Goal: Transaction & Acquisition: Book appointment/travel/reservation

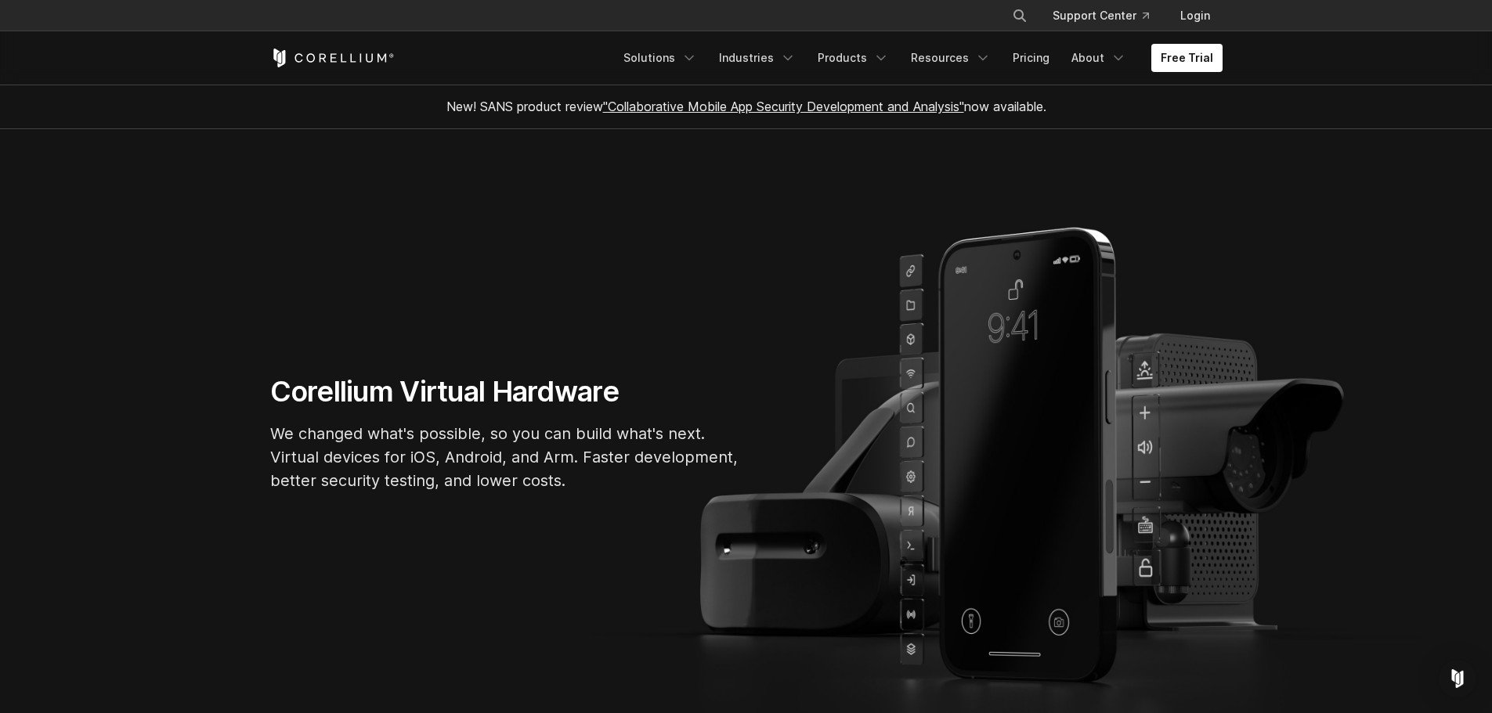
click at [1030, 60] on link "Pricing" at bounding box center [1031, 58] width 56 height 28
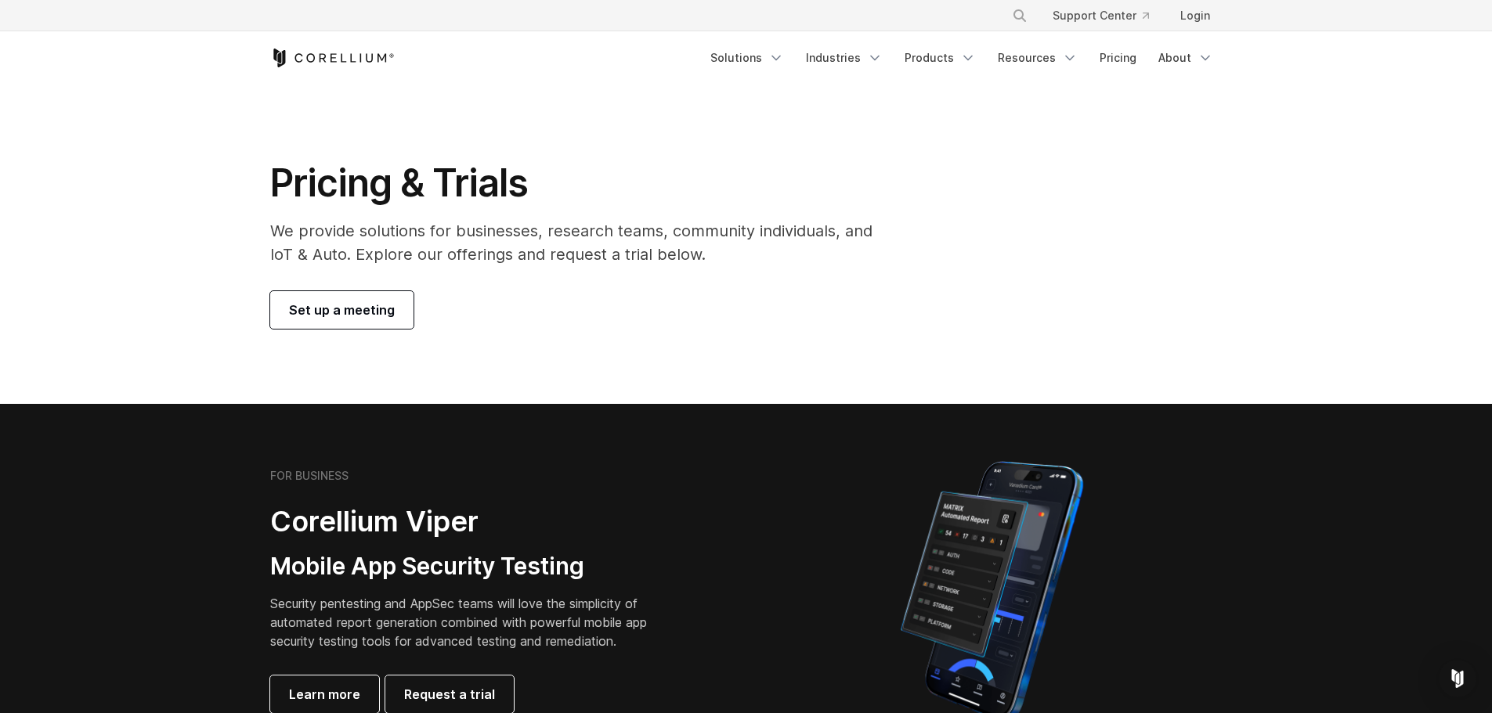
click at [359, 313] on span "Set up a meeting" at bounding box center [342, 310] width 106 height 19
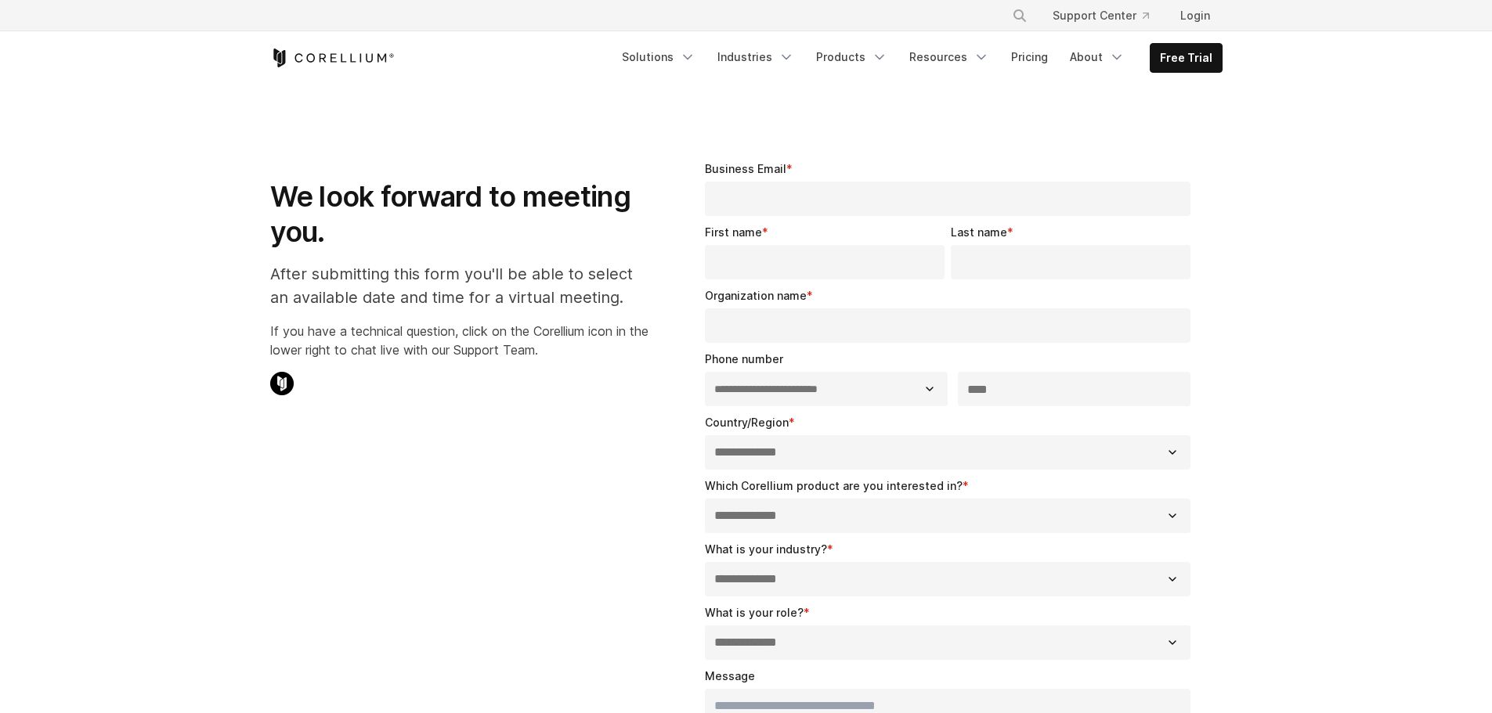
select select "**"
click at [831, 201] on input "Business Email *" at bounding box center [948, 199] width 486 height 34
click at [543, 399] on p at bounding box center [459, 386] width 378 height 28
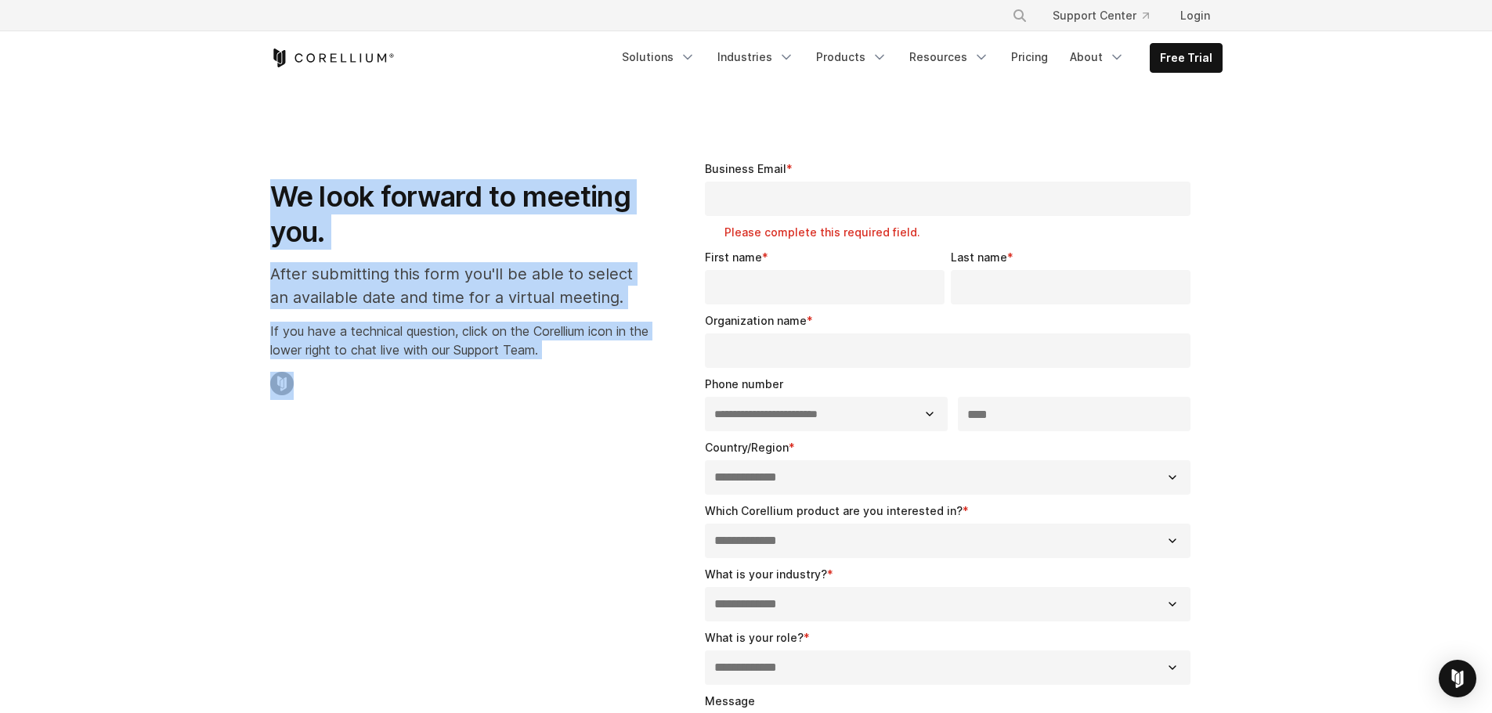
drag, startPoint x: 272, startPoint y: 199, endPoint x: 596, endPoint y: 363, distance: 363.5
click at [596, 363] on div "We look forward to meeting you. After submitting this form you'll be able to se…" at bounding box center [459, 274] width 378 height 252
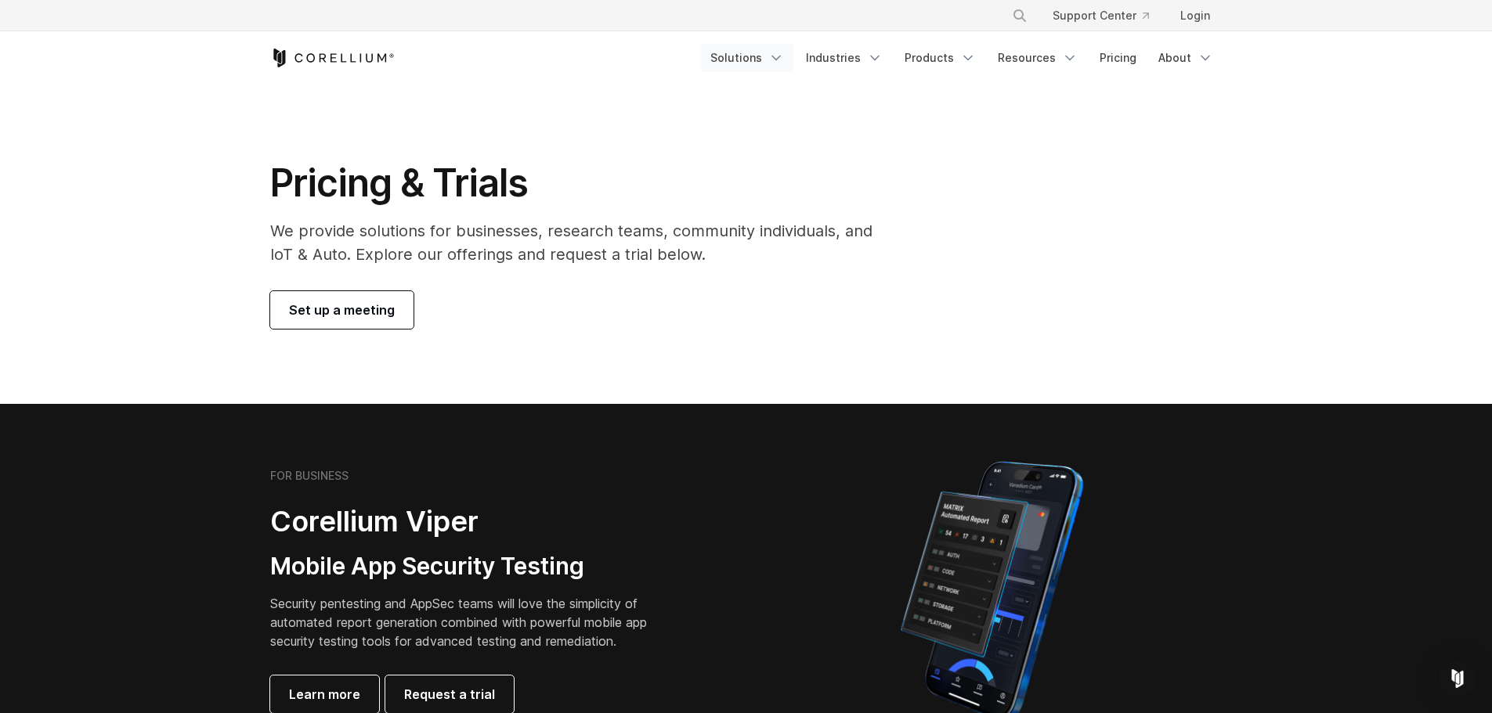
click at [759, 56] on link "Solutions" at bounding box center [747, 58] width 92 height 28
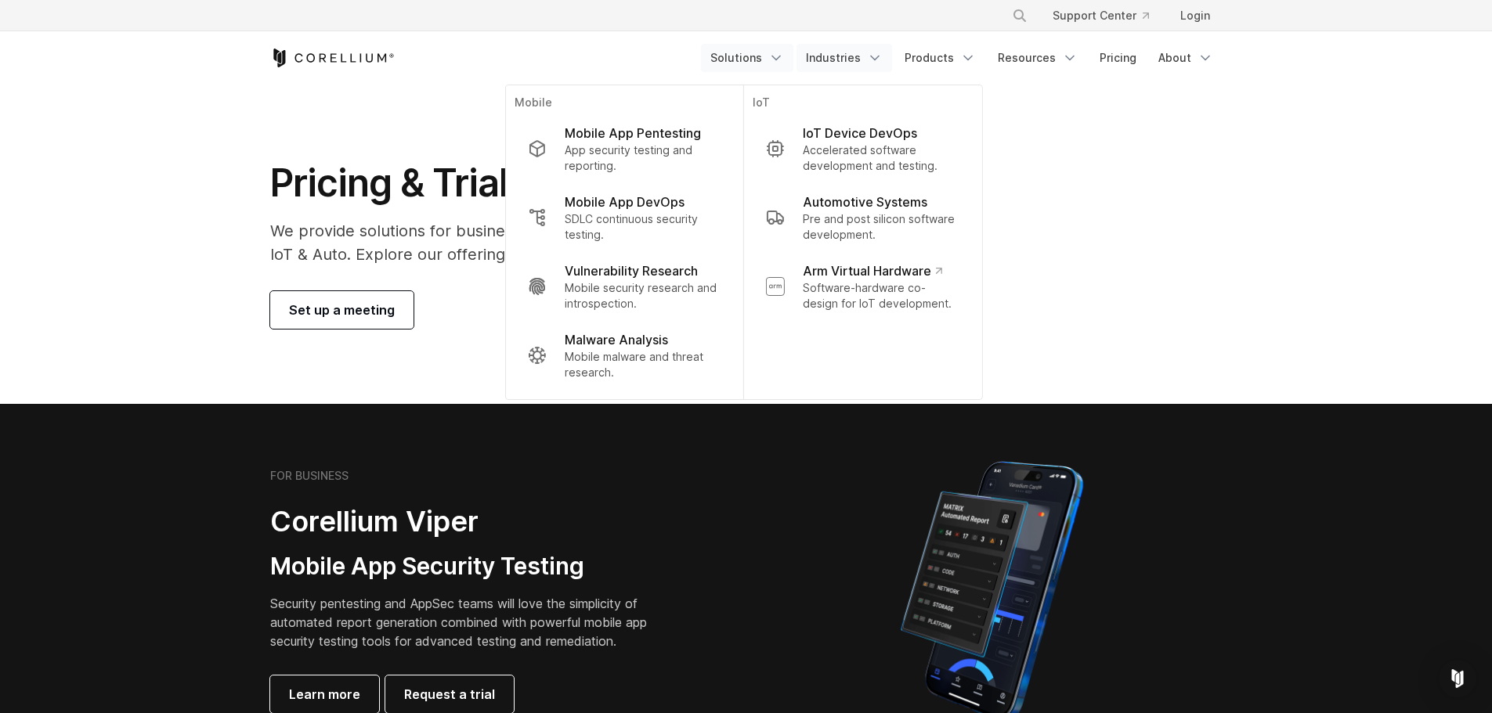
click at [854, 60] on link "Industries" at bounding box center [844, 58] width 96 height 28
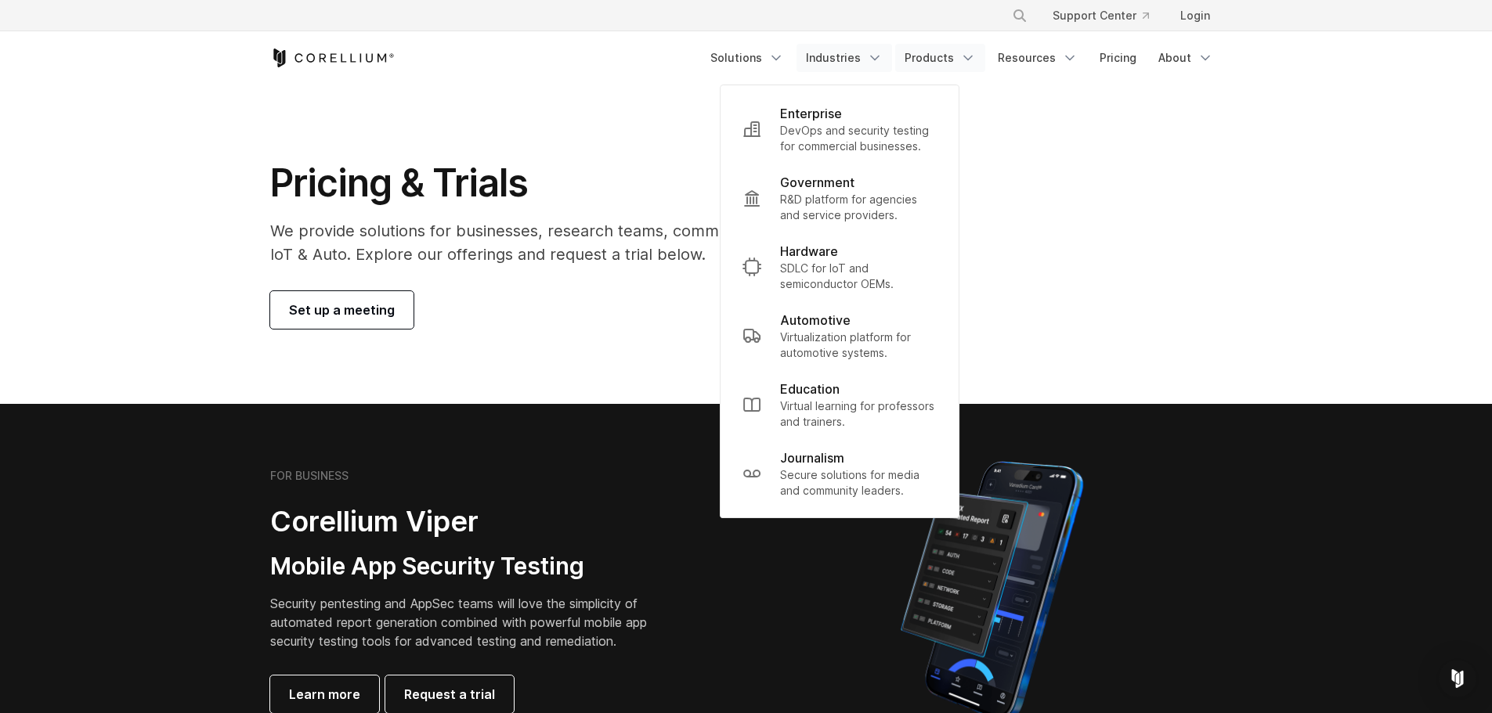
click at [939, 68] on link "Products" at bounding box center [940, 58] width 90 height 28
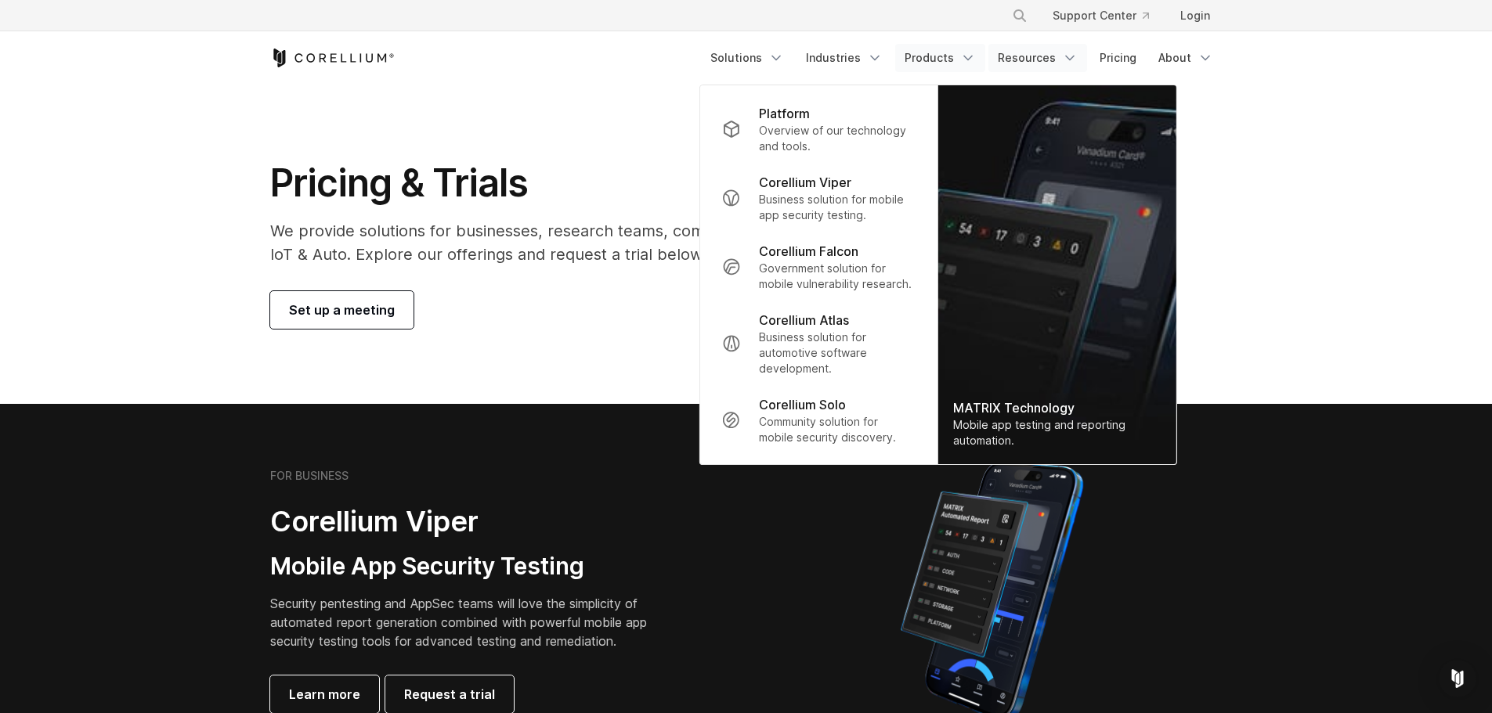
click at [1031, 60] on link "Resources" at bounding box center [1037, 58] width 99 height 28
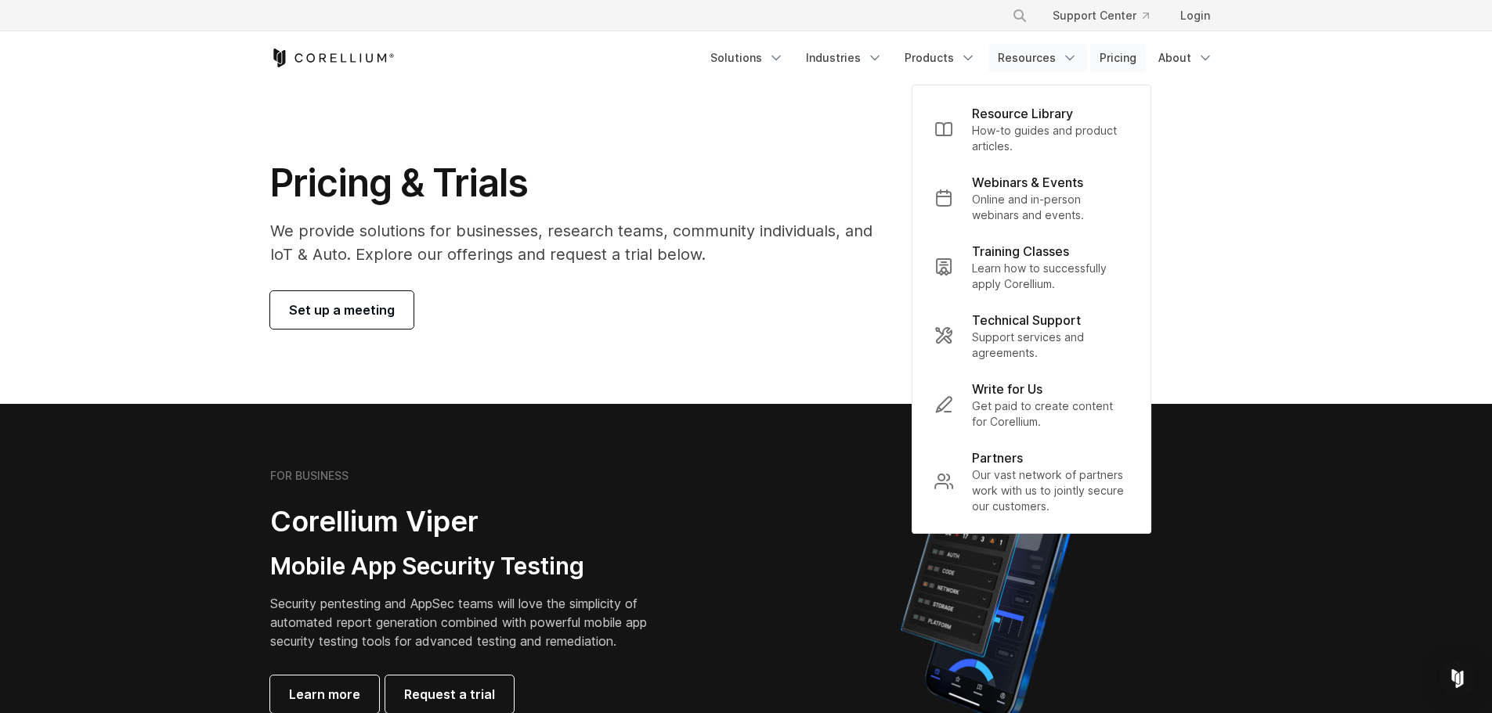
click at [1117, 53] on link "Pricing" at bounding box center [1118, 58] width 56 height 28
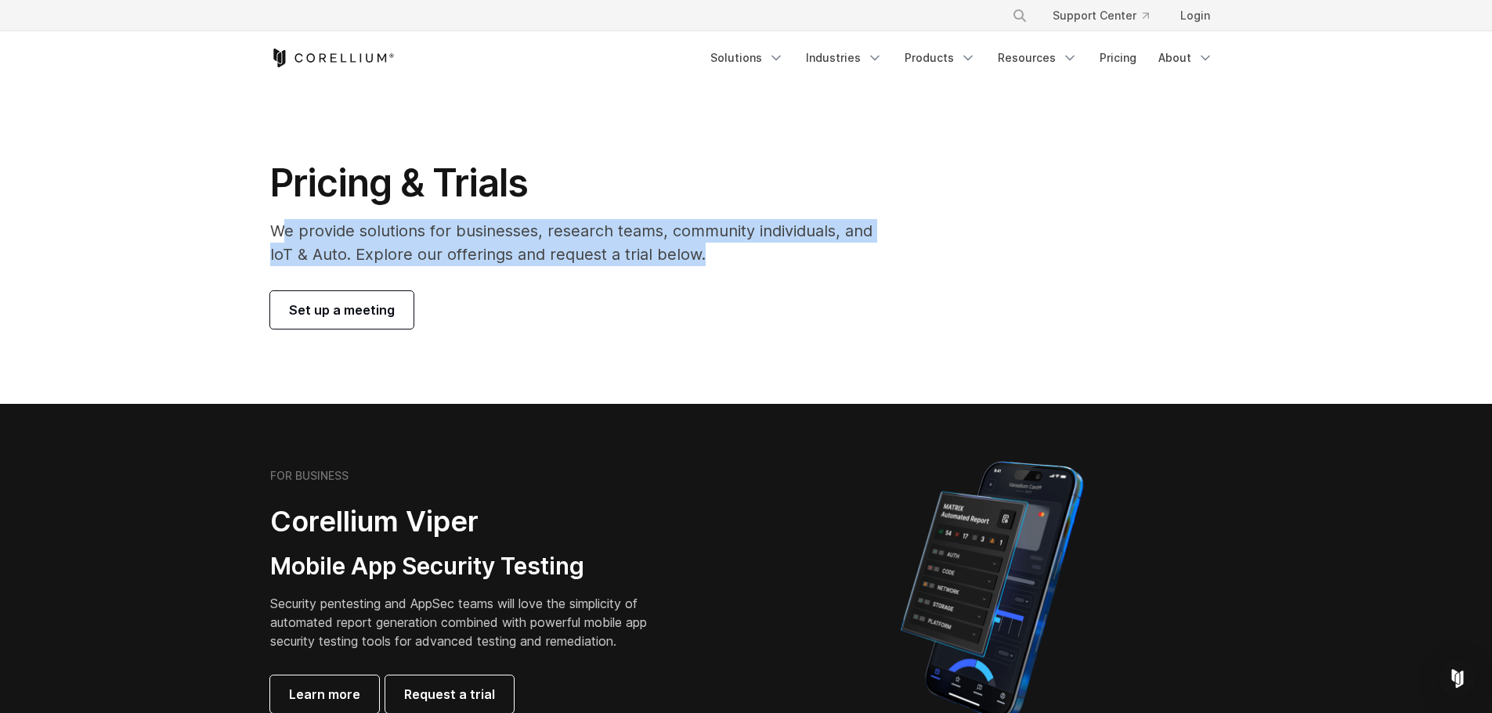
drag, startPoint x: 283, startPoint y: 232, endPoint x: 883, endPoint y: 244, distance: 600.0
click at [883, 244] on p "We provide solutions for businesses, research teams, community individuals, and…" at bounding box center [582, 242] width 624 height 47
click at [613, 241] on p "We provide solutions for businesses, research teams, community individuals, and…" at bounding box center [582, 242] width 624 height 47
drag, startPoint x: 543, startPoint y: 233, endPoint x: 783, endPoint y: 260, distance: 241.9
click at [820, 254] on p "We provide solutions for businesses, research teams, community individuals, and…" at bounding box center [582, 242] width 624 height 47
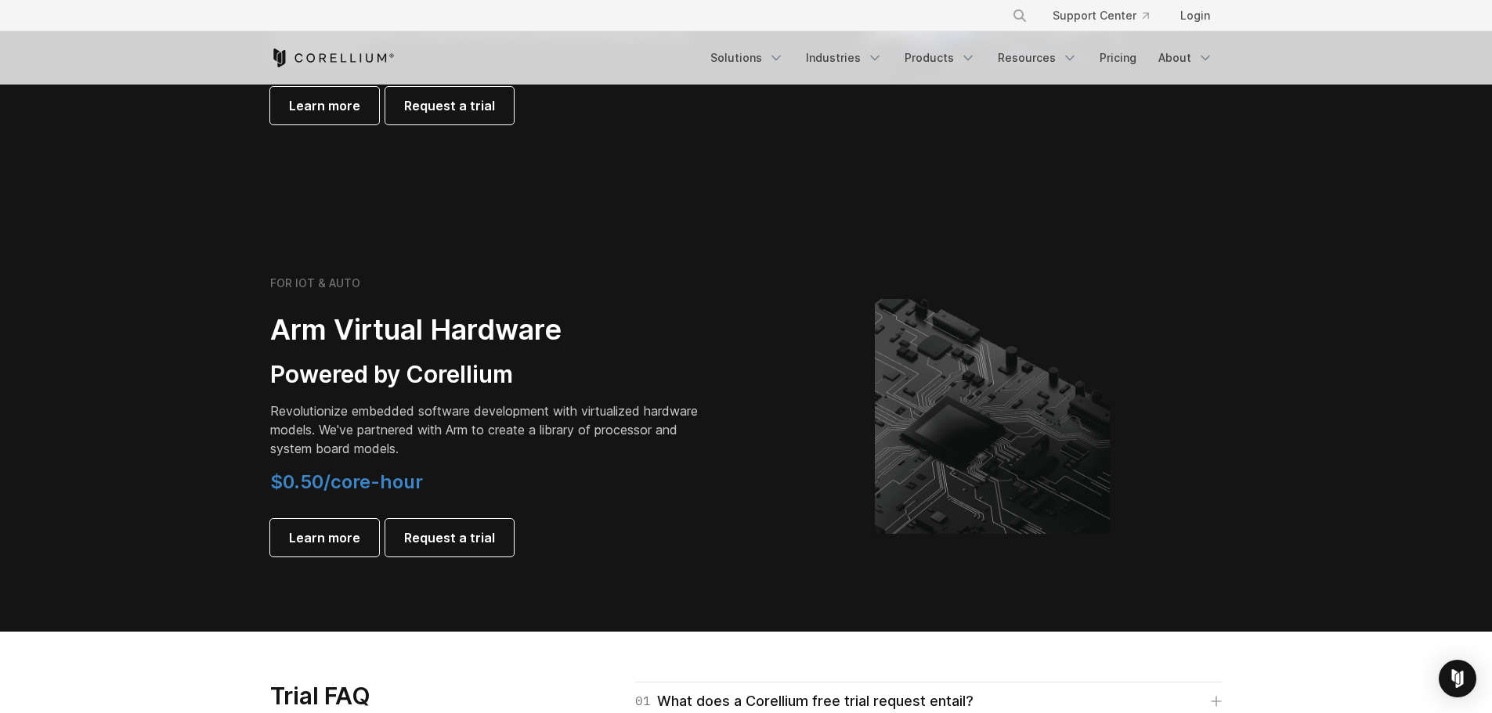
scroll to position [1723, 0]
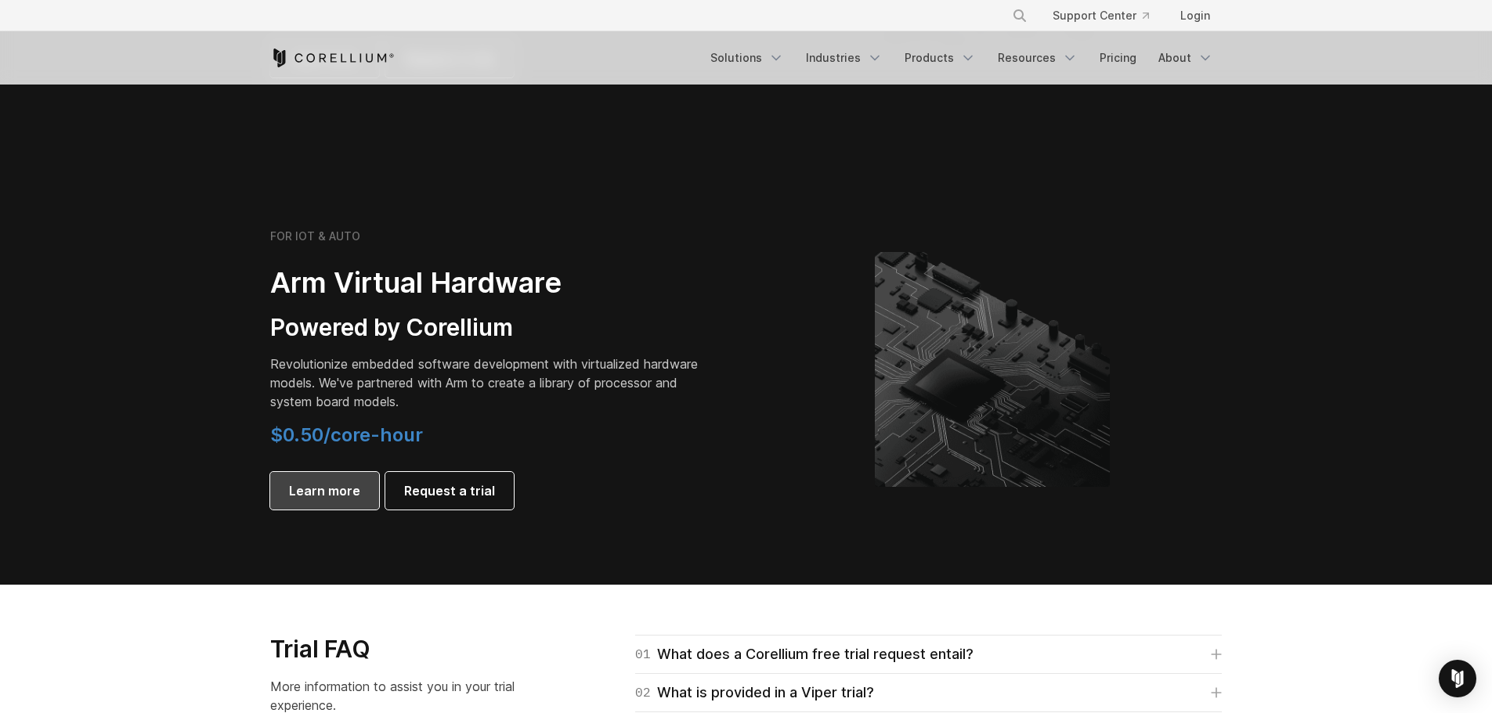
click at [331, 500] on span "Learn more" at bounding box center [324, 491] width 71 height 19
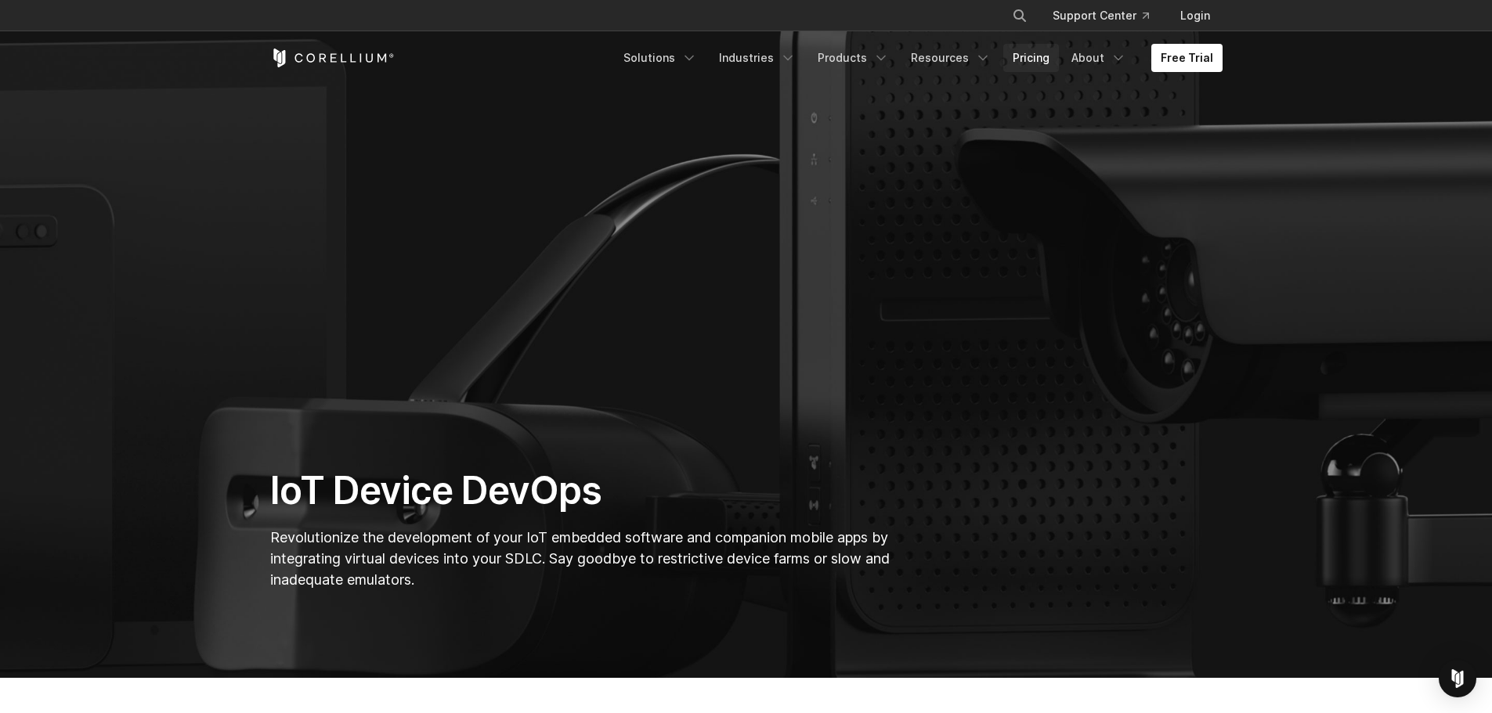
click at [1031, 56] on link "Pricing" at bounding box center [1031, 58] width 56 height 28
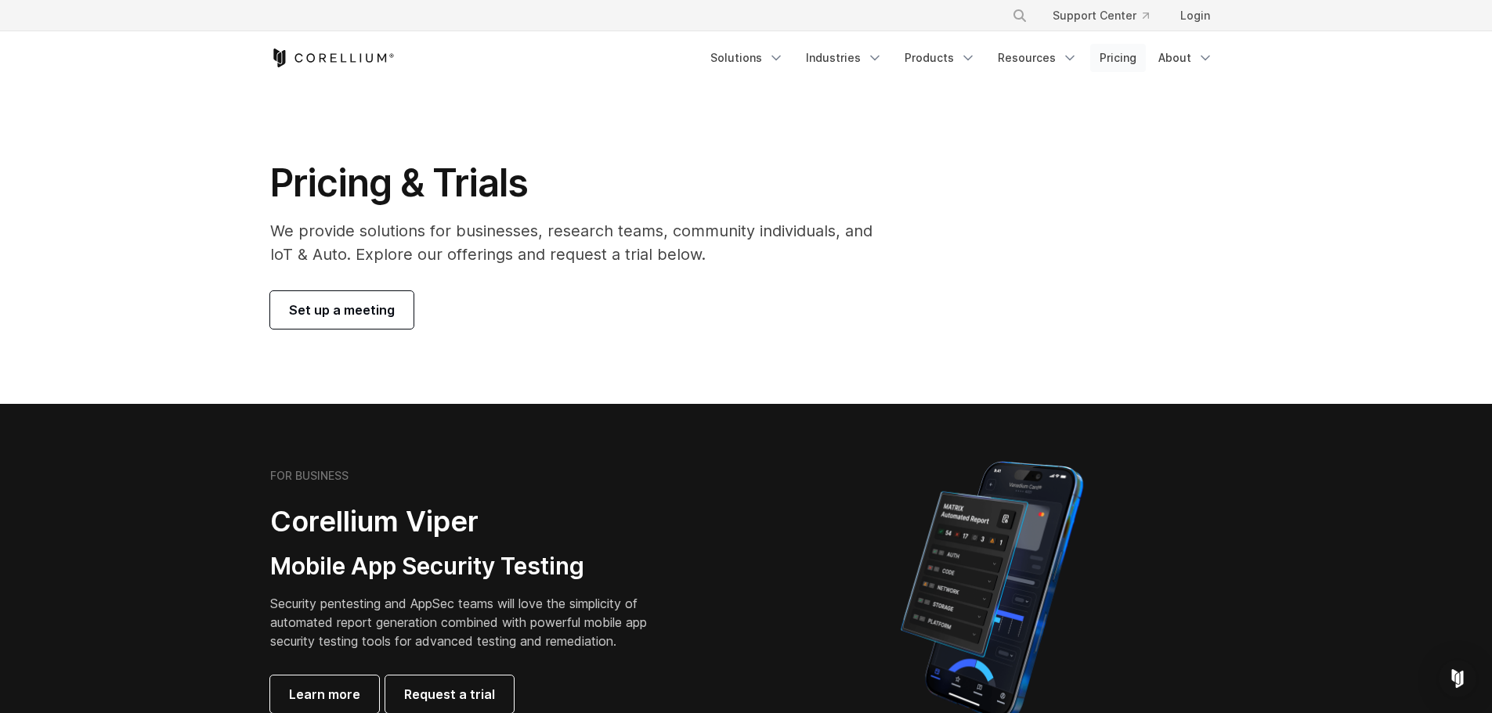
click at [1121, 59] on link "Pricing" at bounding box center [1118, 58] width 56 height 28
